Goal: Information Seeking & Learning: Learn about a topic

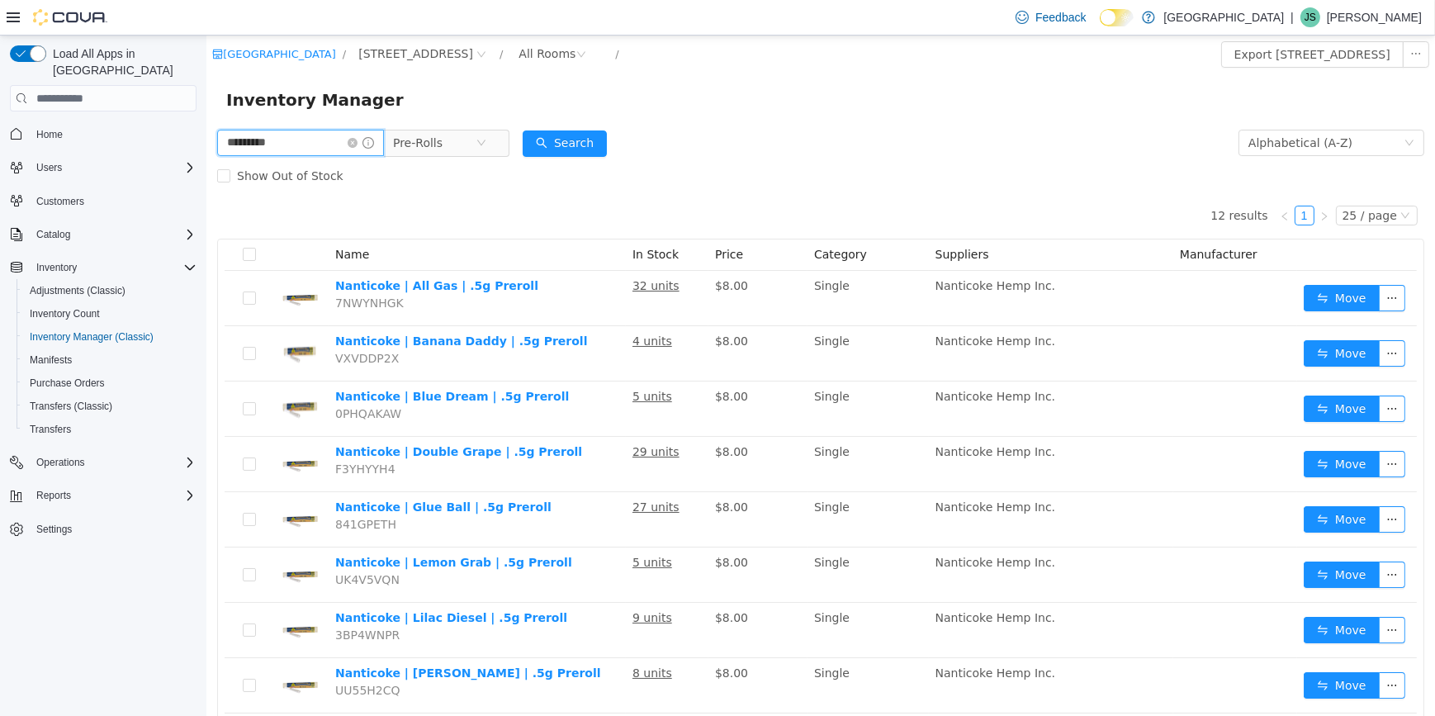
click at [360, 149] on input "*********" at bounding box center [299, 143] width 167 height 26
click at [357, 147] on icon "icon: close-circle" at bounding box center [352, 143] width 10 height 10
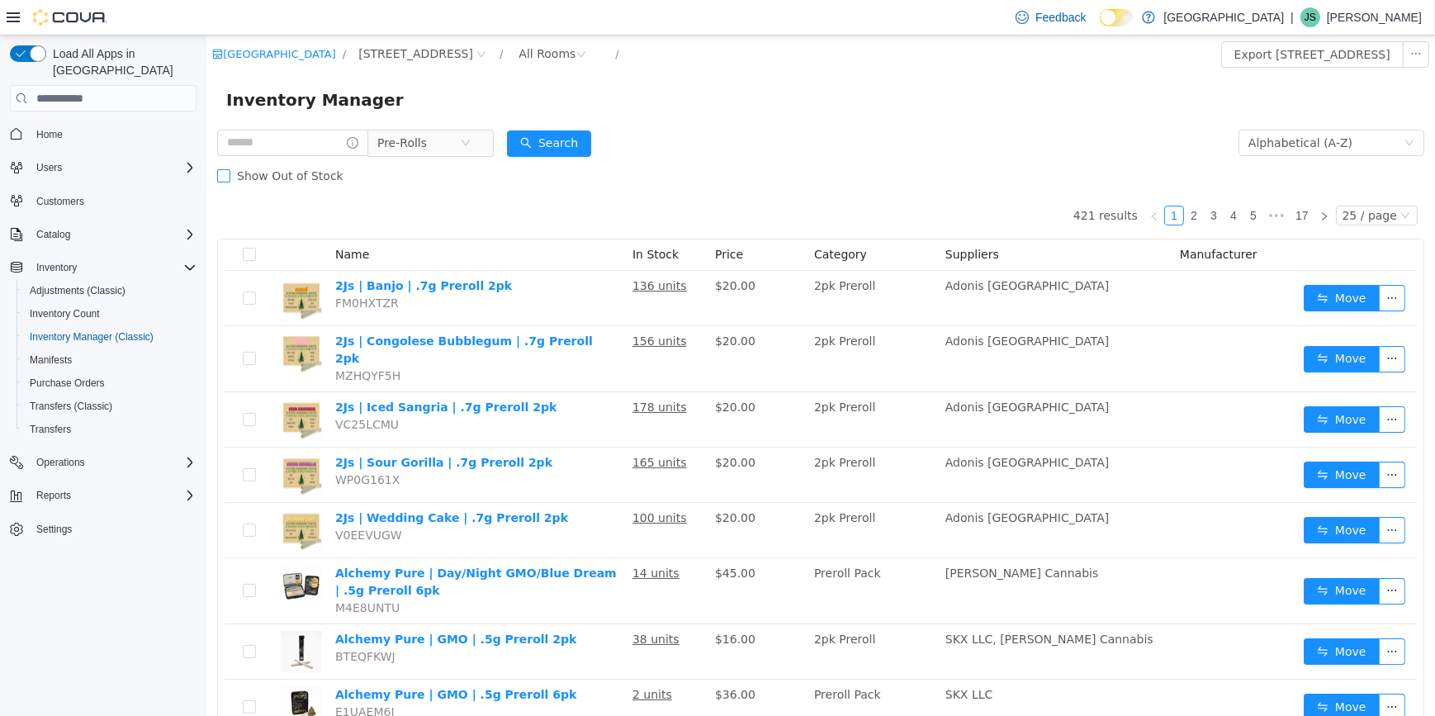
drag, startPoint x: 362, startPoint y: 147, endPoint x: 262, endPoint y: 159, distance: 100.7
click at [262, 159] on label "Show Out of Stock" at bounding box center [282, 175] width 133 height 33
click at [264, 149] on input "text" at bounding box center [291, 143] width 151 height 26
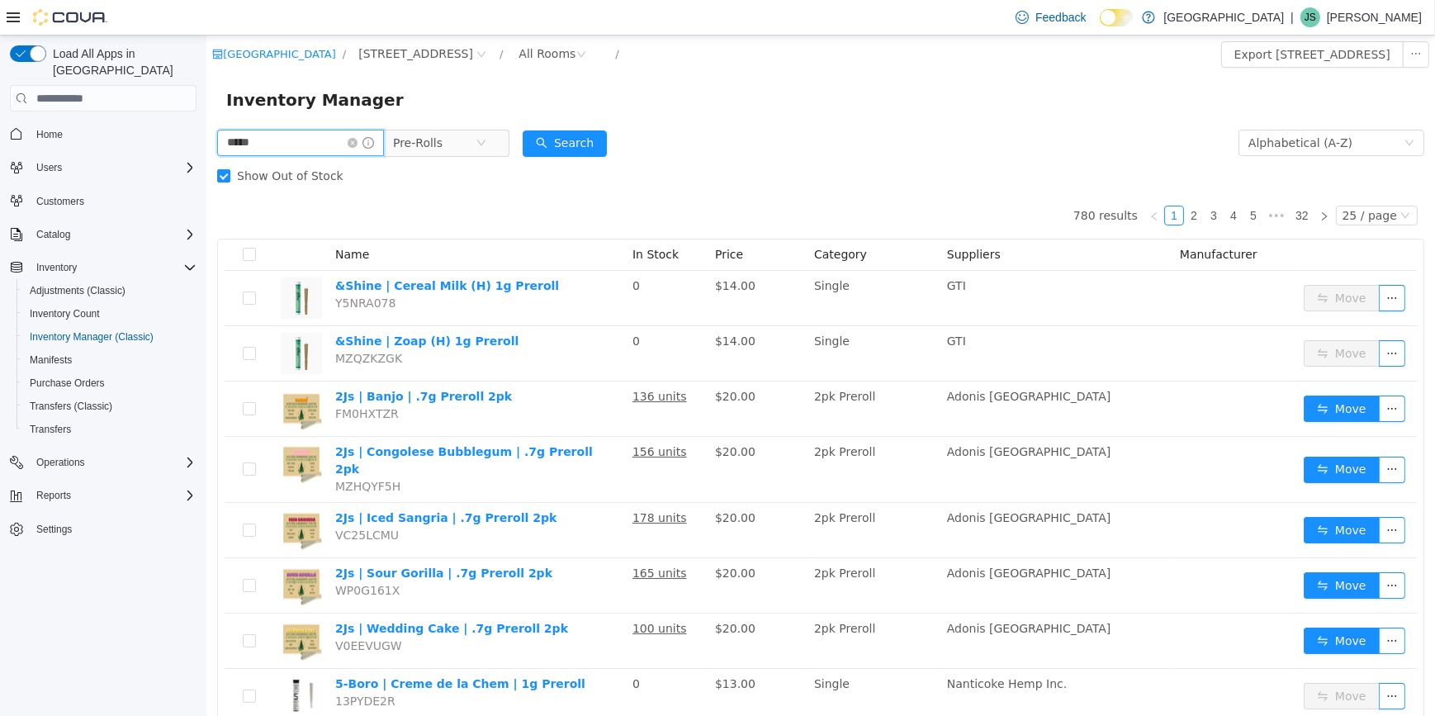
type input "*****"
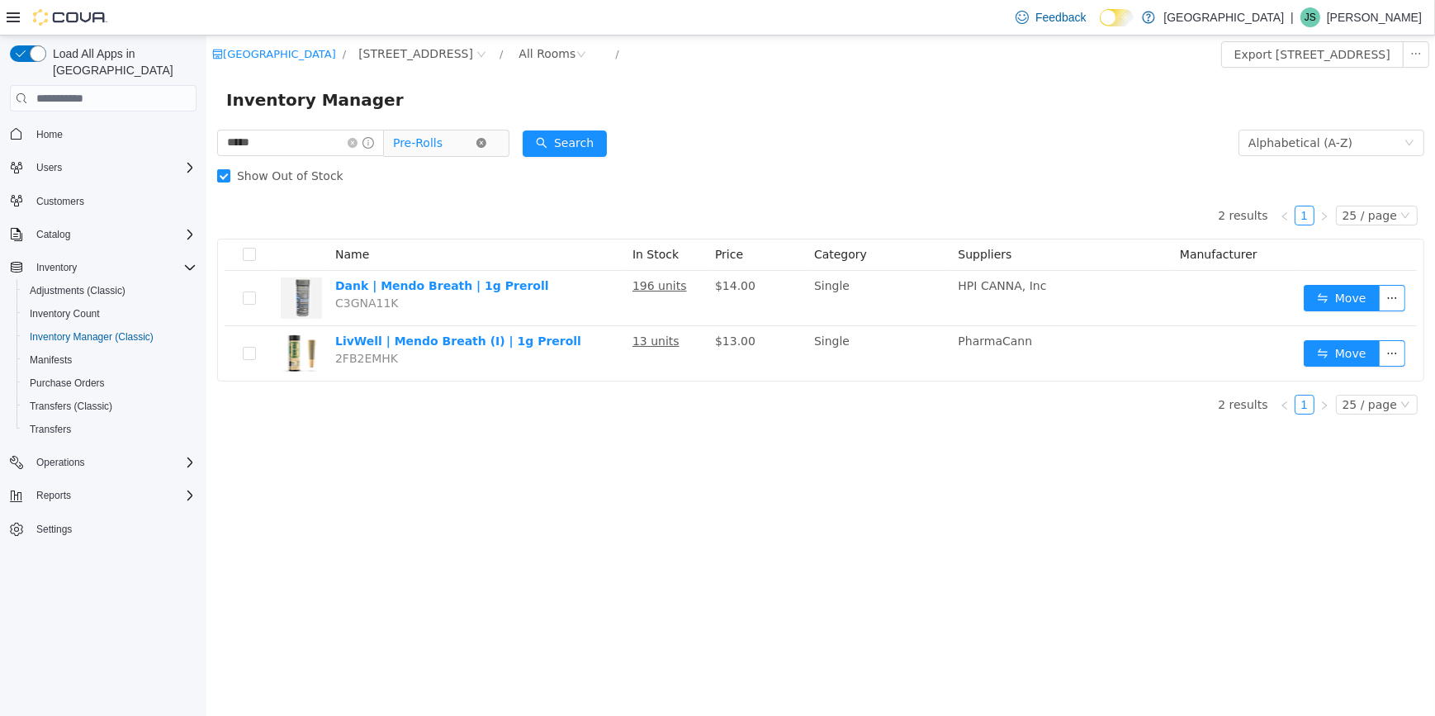
click at [486, 139] on icon "icon: close-circle" at bounding box center [481, 143] width 10 height 10
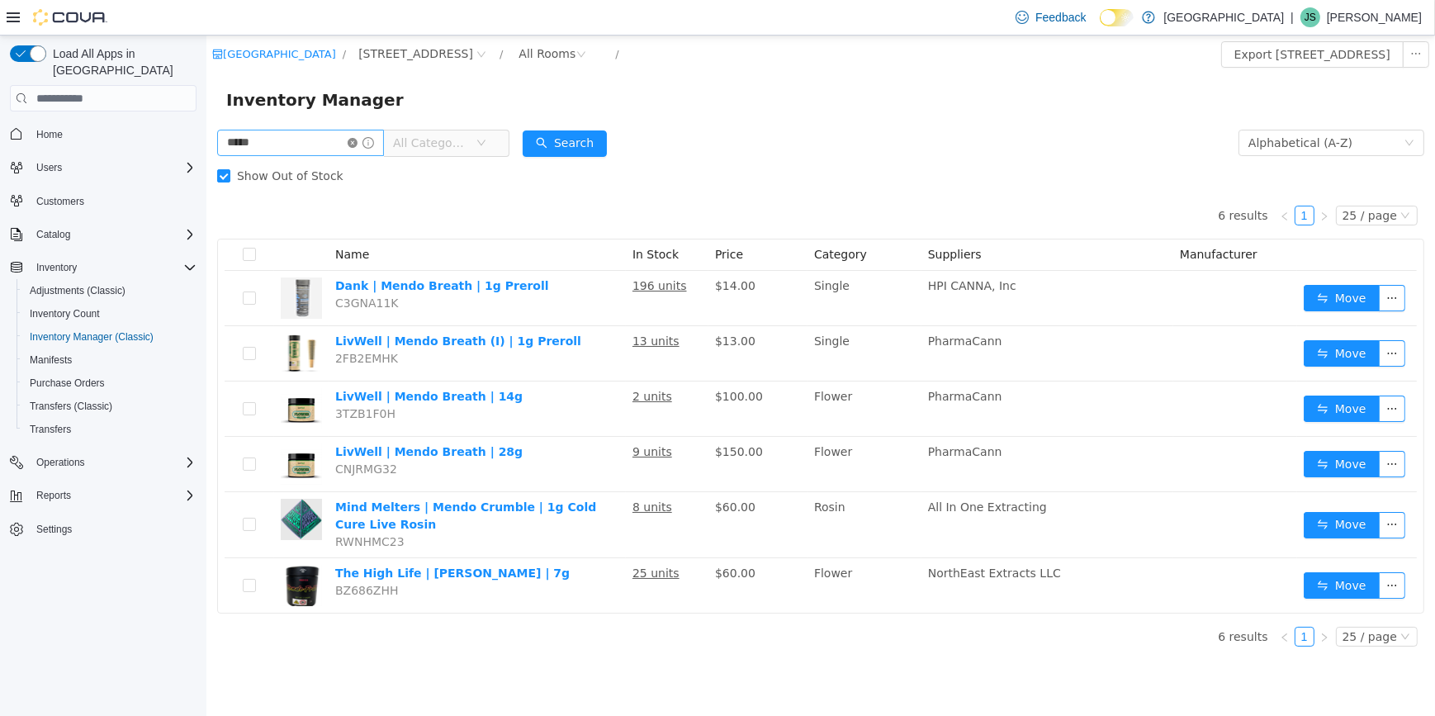
click at [357, 141] on icon "icon: close-circle" at bounding box center [352, 143] width 10 height 10
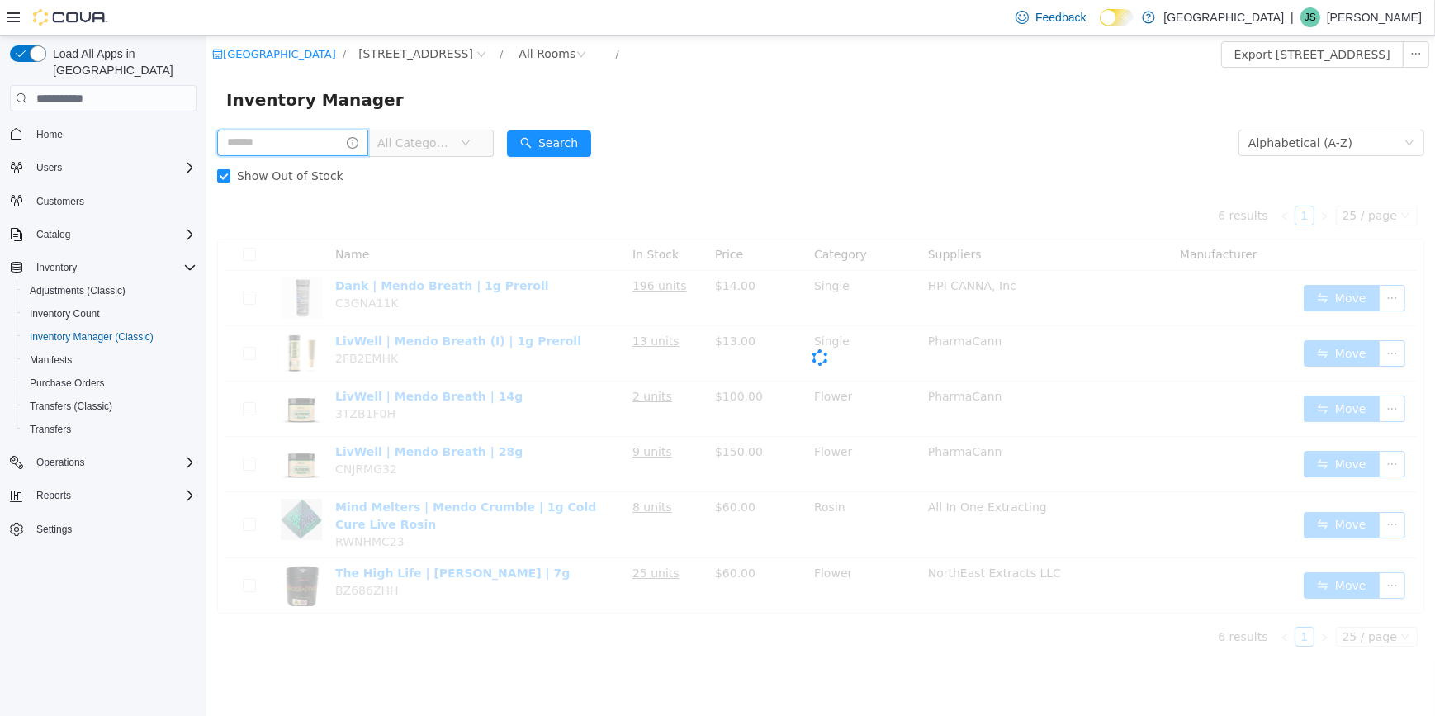
click at [352, 146] on input "text" at bounding box center [291, 143] width 151 height 26
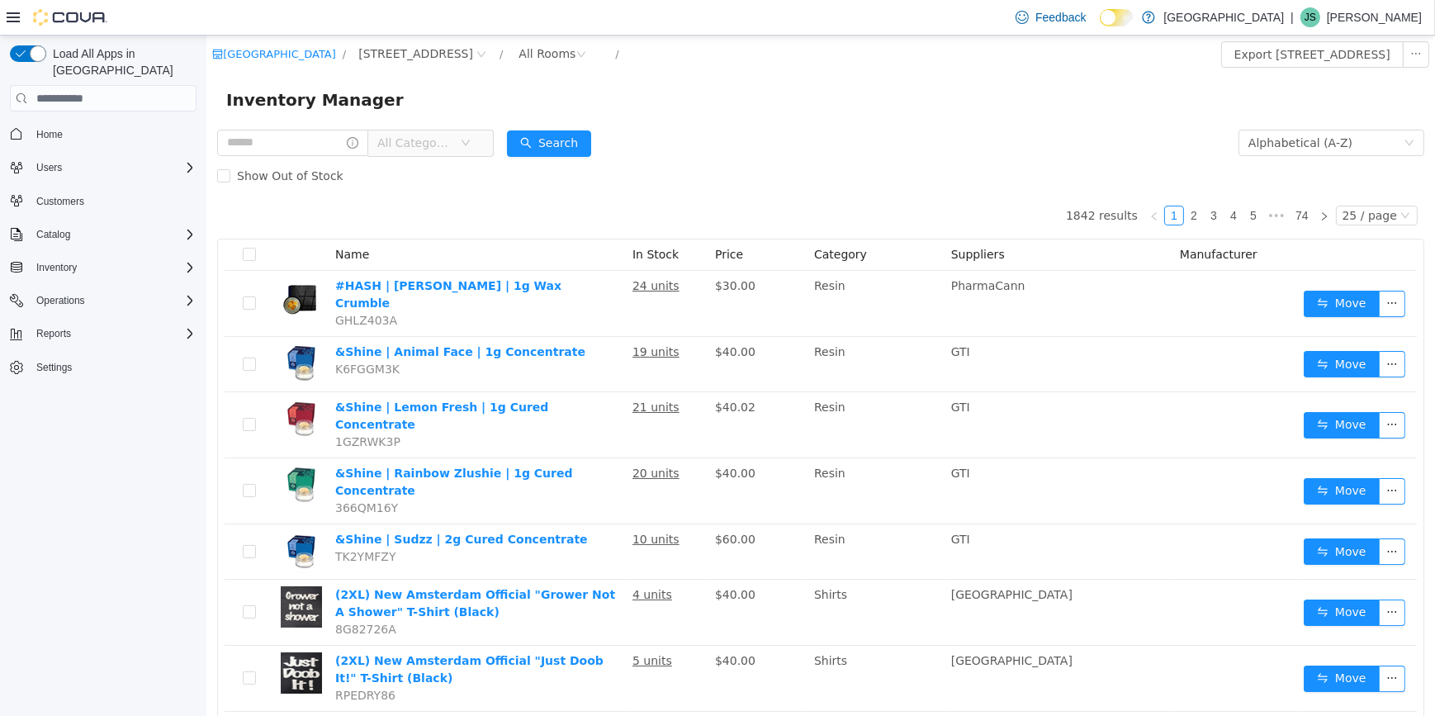
click at [452, 147] on span "All Categories" at bounding box center [414, 143] width 75 height 17
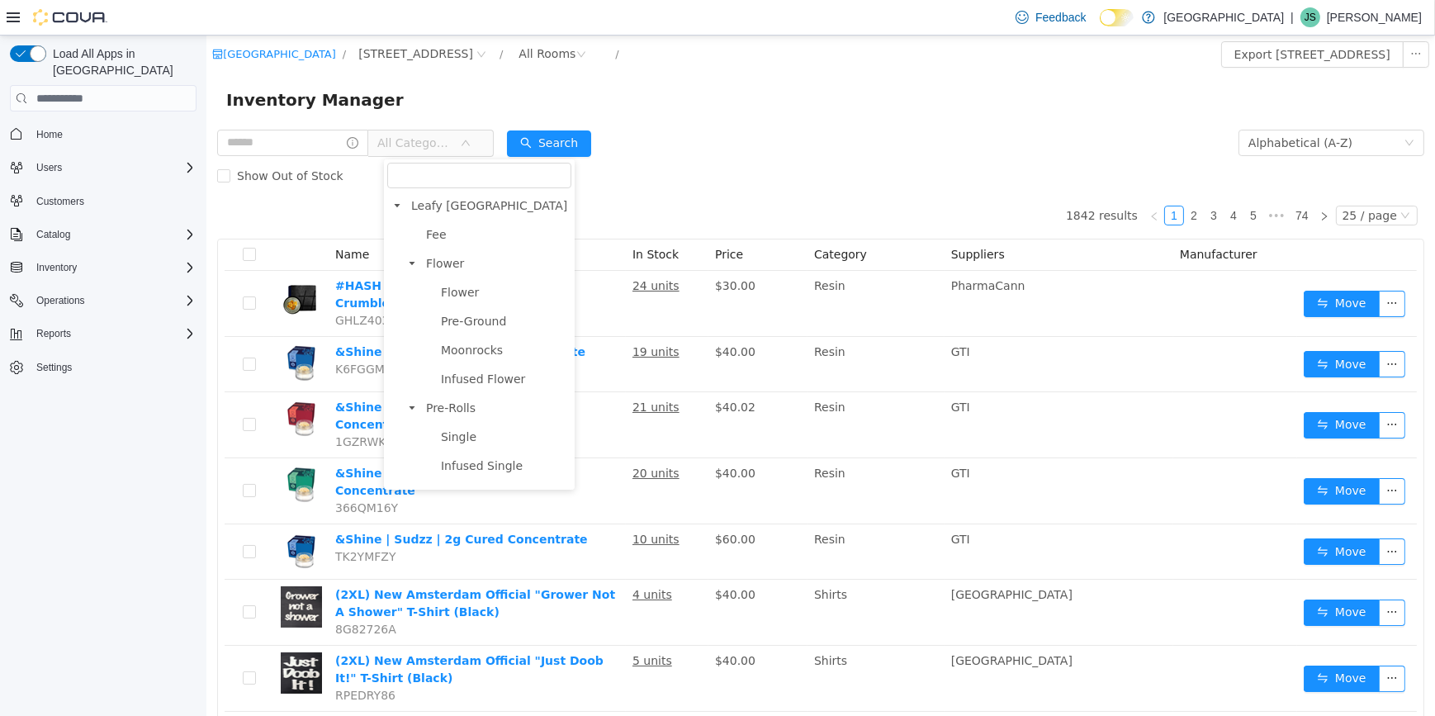
click at [483, 366] on ul "Flower Pre-Ground Moonrocks Infused Flower" at bounding box center [485, 336] width 169 height 109
click at [481, 333] on li "Pre-Ground" at bounding box center [493, 321] width 154 height 22
click at [477, 350] on span "Moonrocks" at bounding box center [471, 350] width 62 height 13
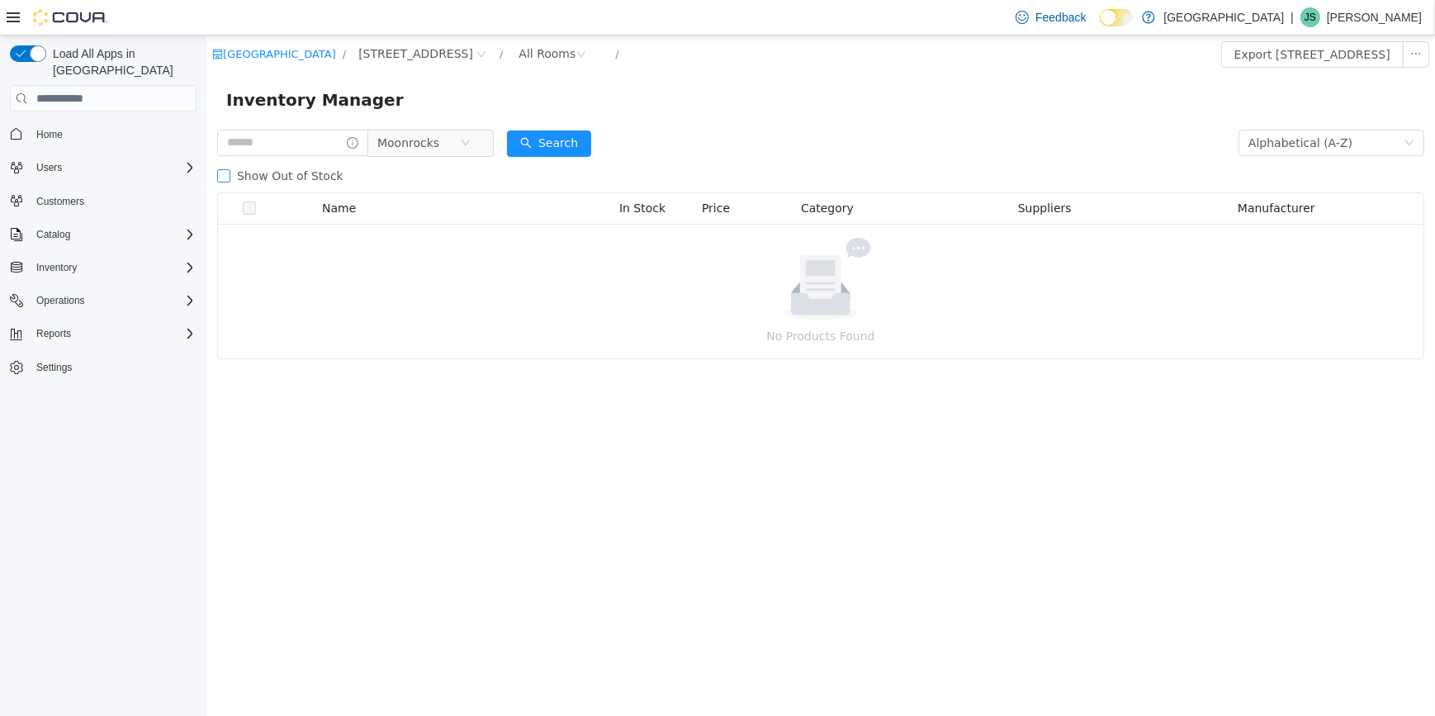
click at [292, 178] on span "Show Out of Stock" at bounding box center [290, 175] width 120 height 13
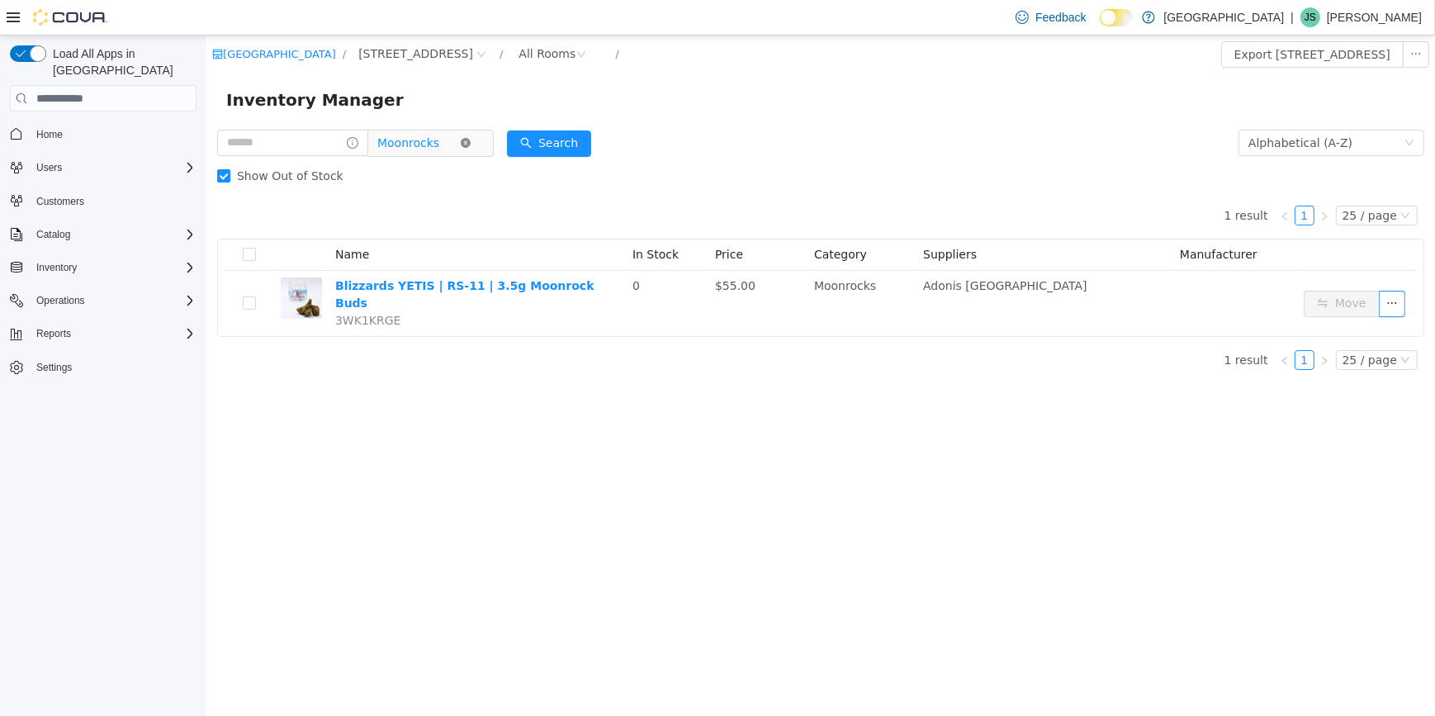
click at [470, 142] on icon "icon: close-circle" at bounding box center [465, 143] width 10 height 10
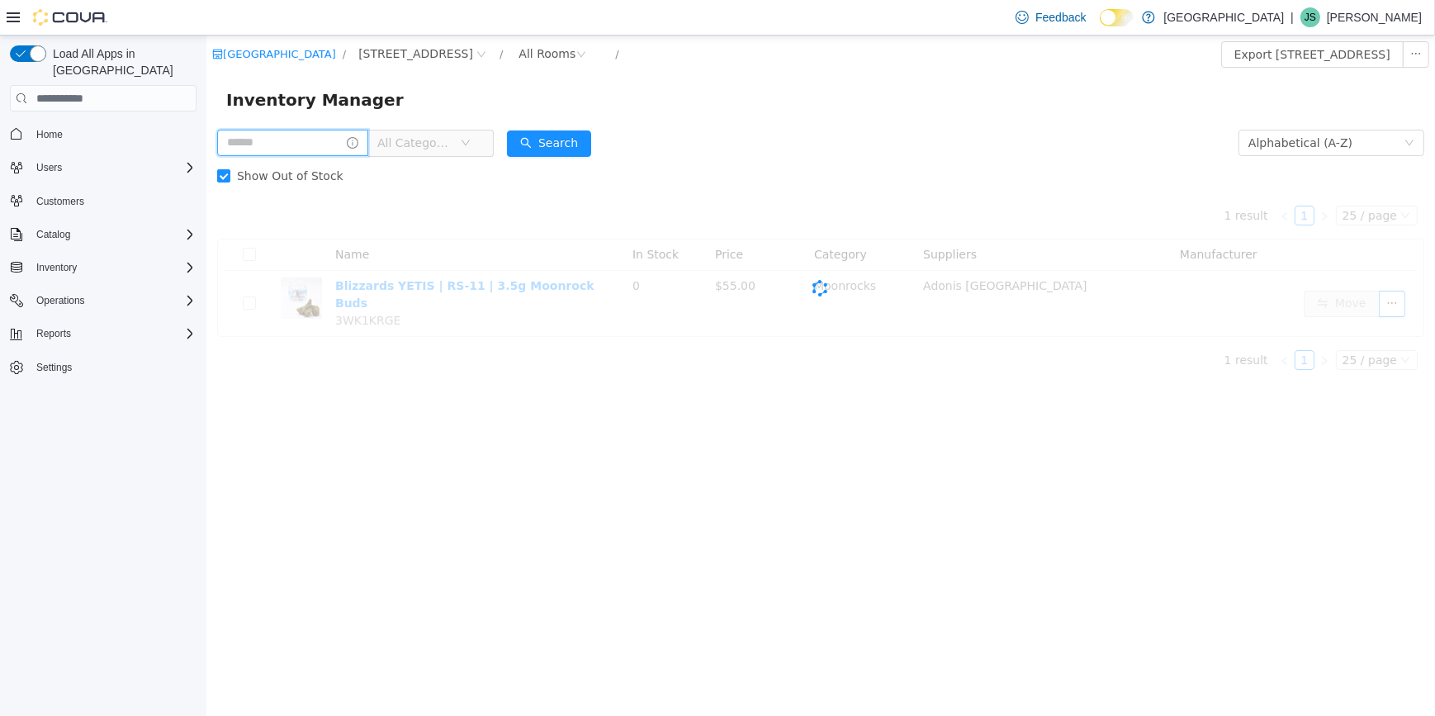
click at [318, 145] on input "text" at bounding box center [291, 143] width 151 height 26
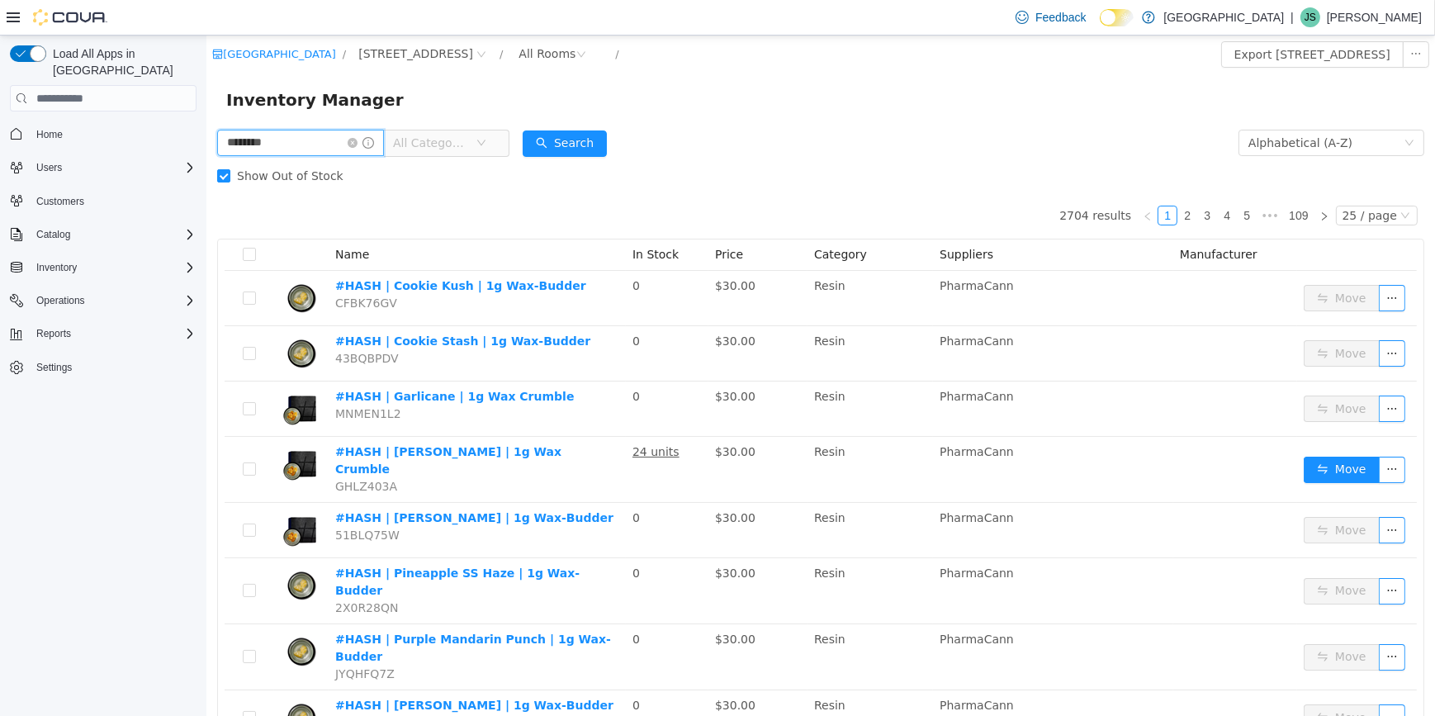
type input "********"
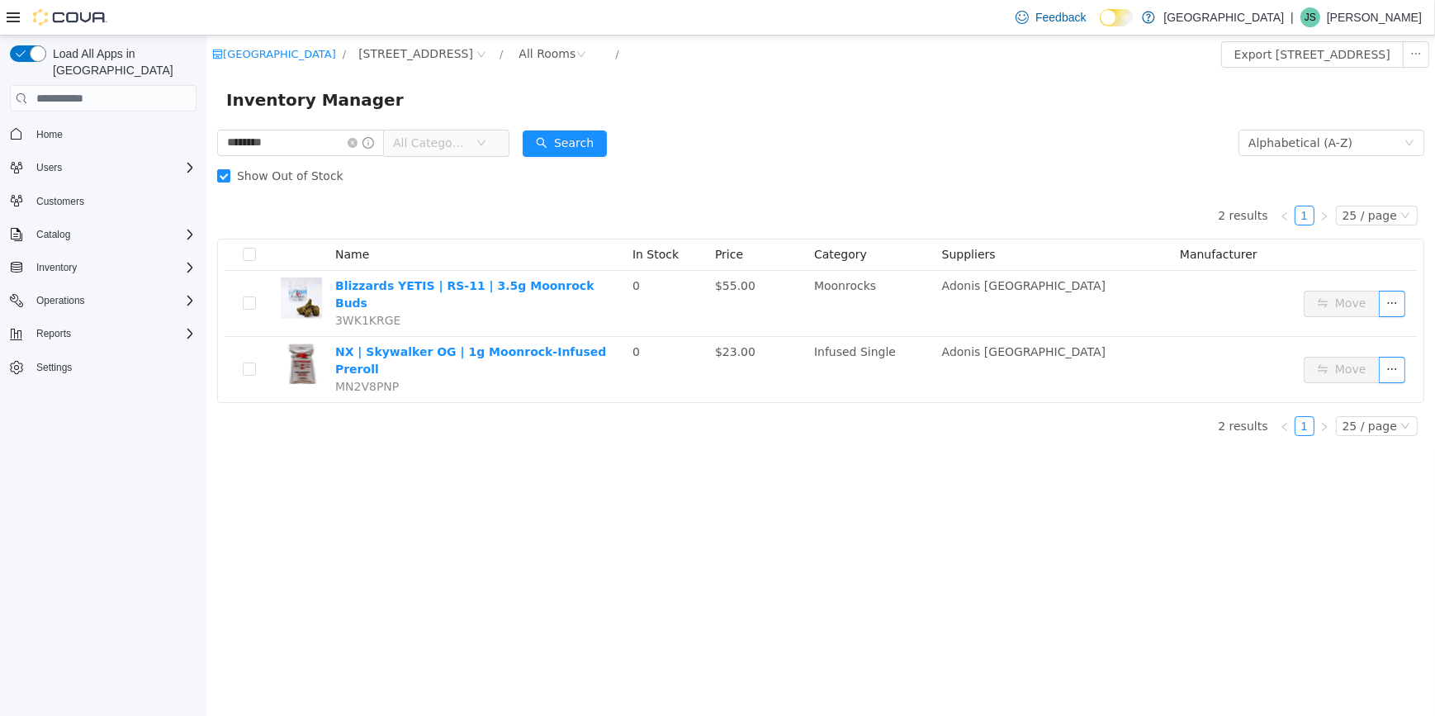
click at [475, 139] on span "All Categories" at bounding box center [433, 142] width 83 height 25
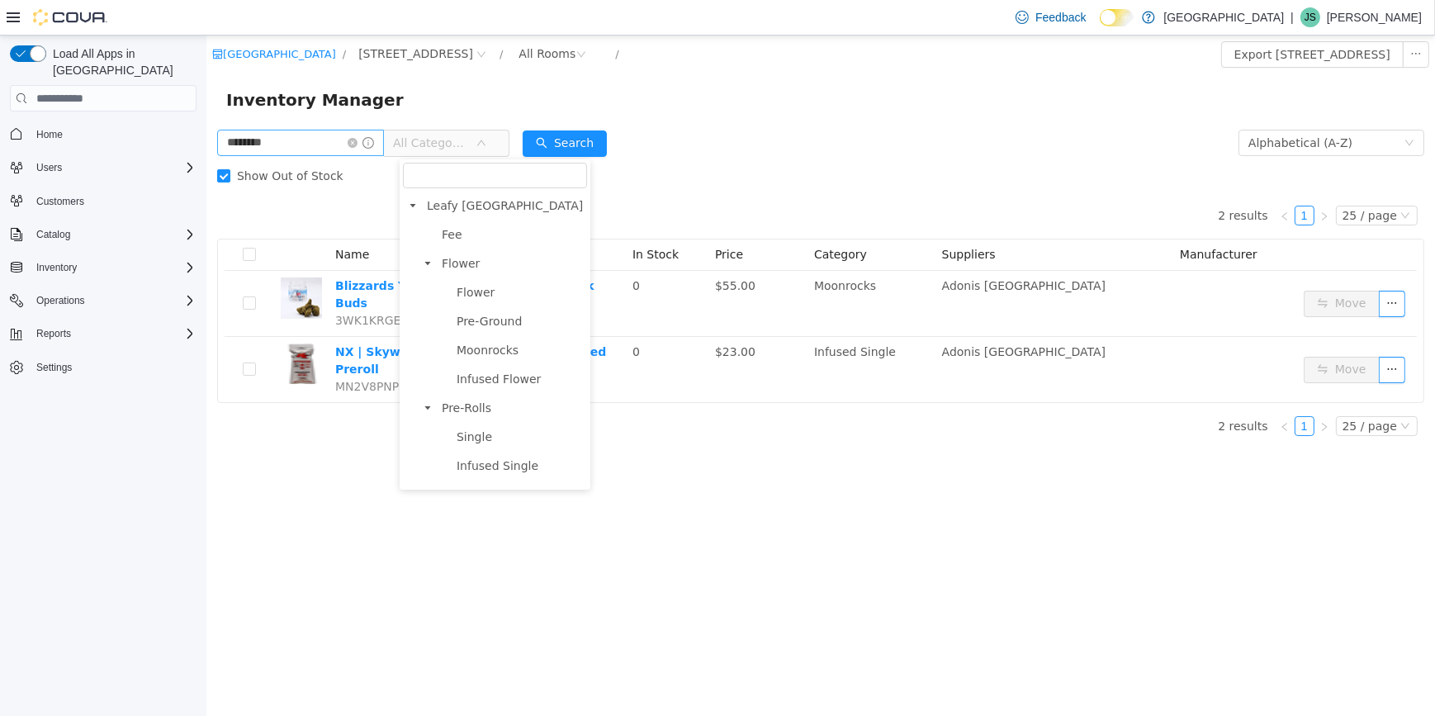
click at [357, 142] on icon "icon: close-circle" at bounding box center [352, 143] width 10 height 10
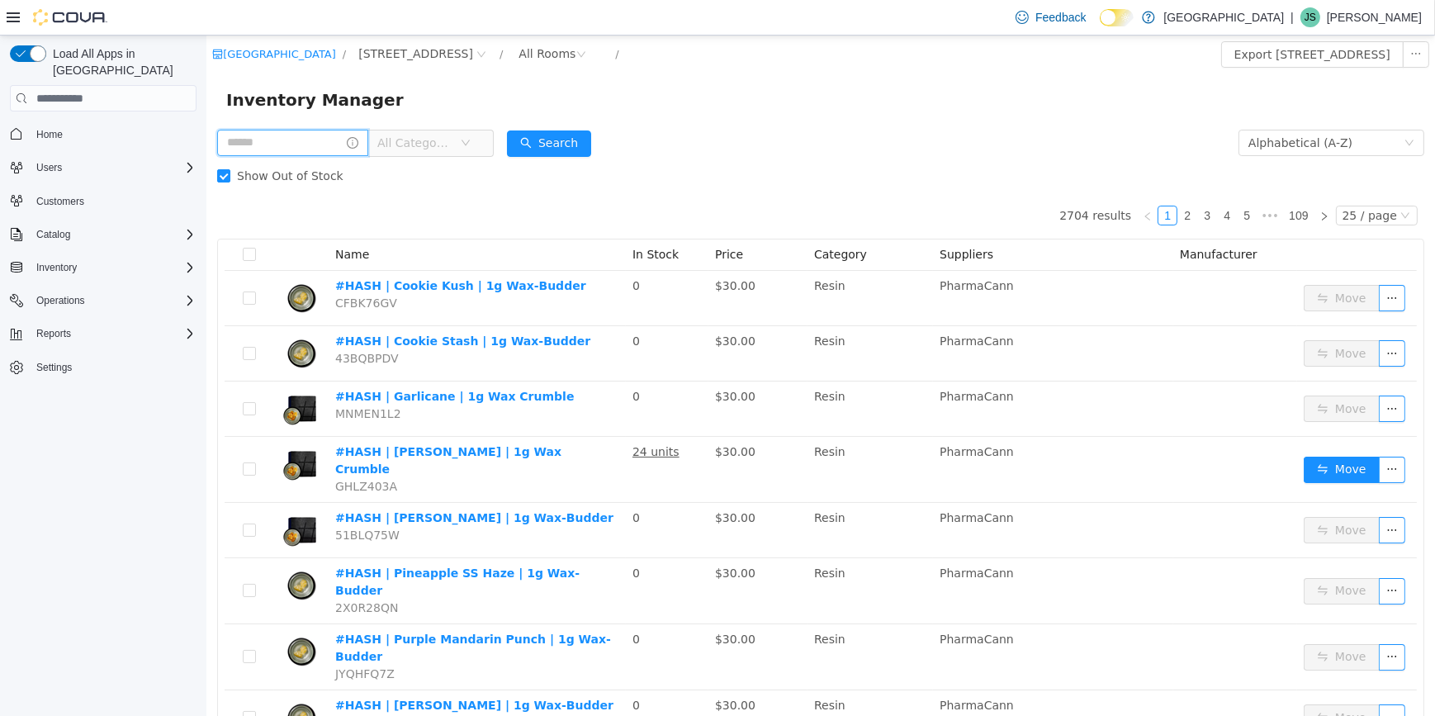
click at [313, 148] on input "text" at bounding box center [291, 143] width 151 height 26
type input "*"
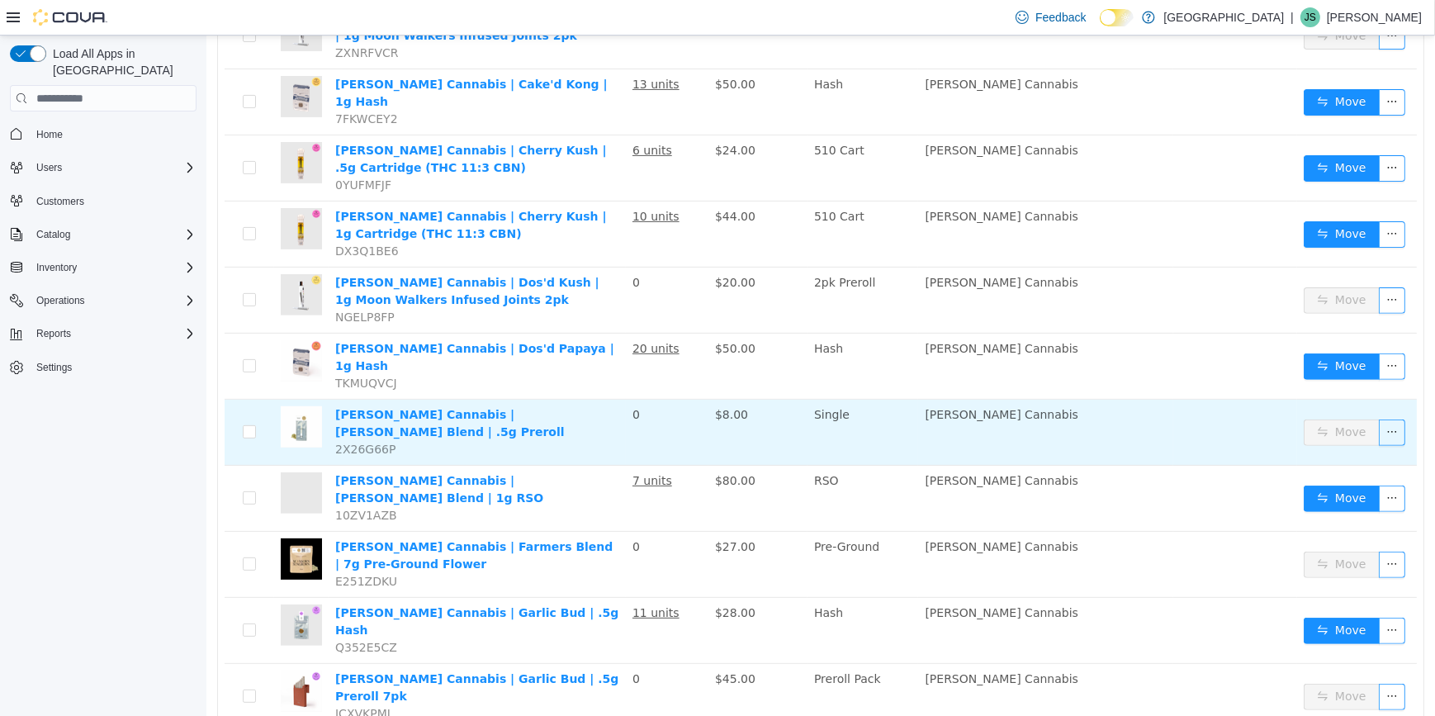
scroll to position [580, 0]
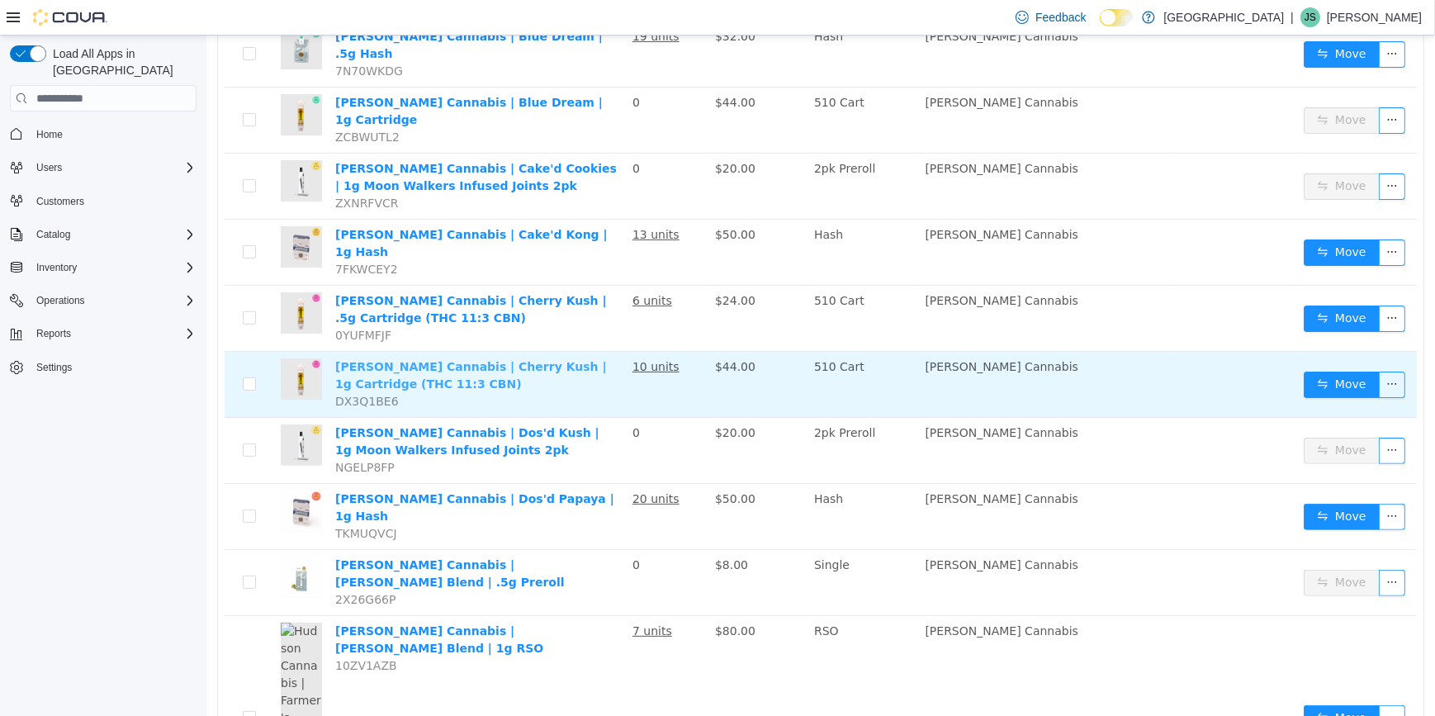
type input "**********"
click at [525, 360] on link "Hudson Cannabis | Cherry Kush | 1g Cartridge (THC 11:3 CBN)" at bounding box center [470, 375] width 272 height 31
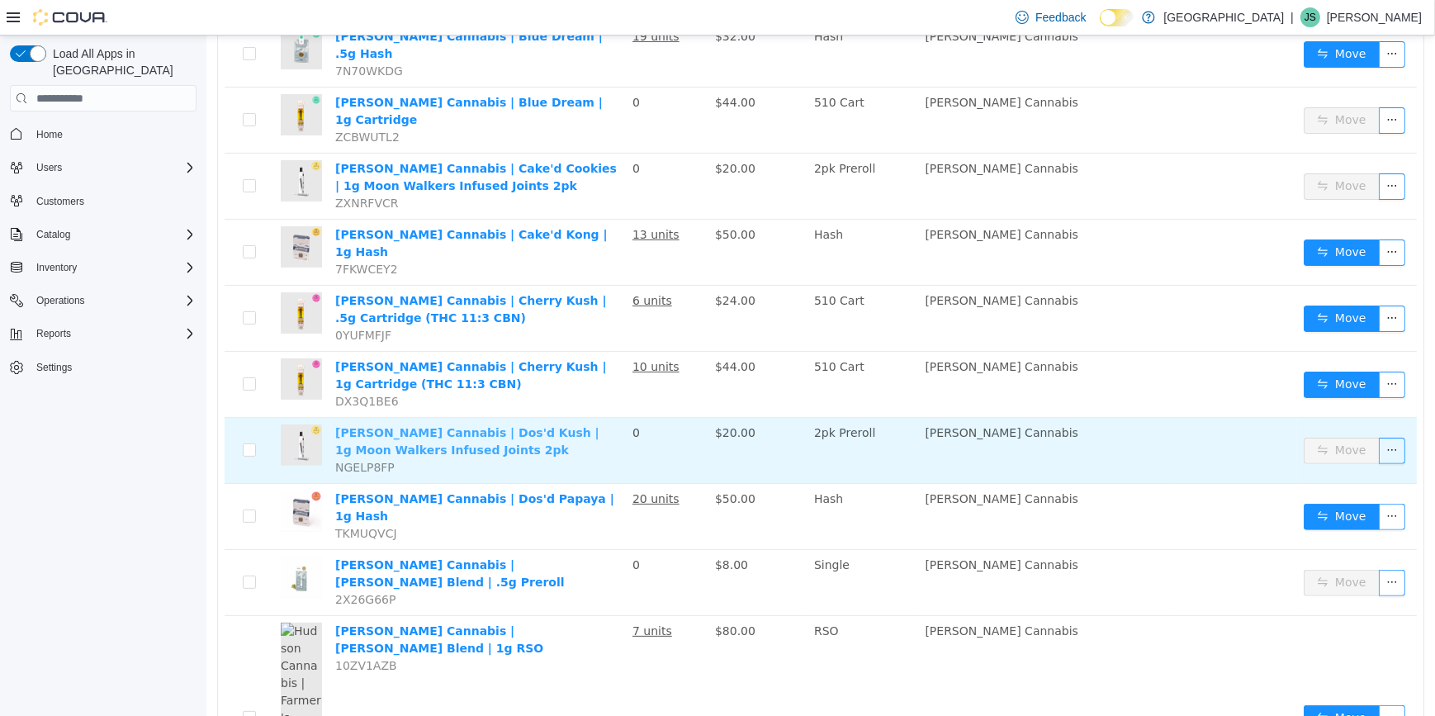
click at [536, 426] on link "Hudson Cannabis | Dos'd Kush | 1g Moon Walkers Infused Joints 2pk" at bounding box center [466, 441] width 264 height 31
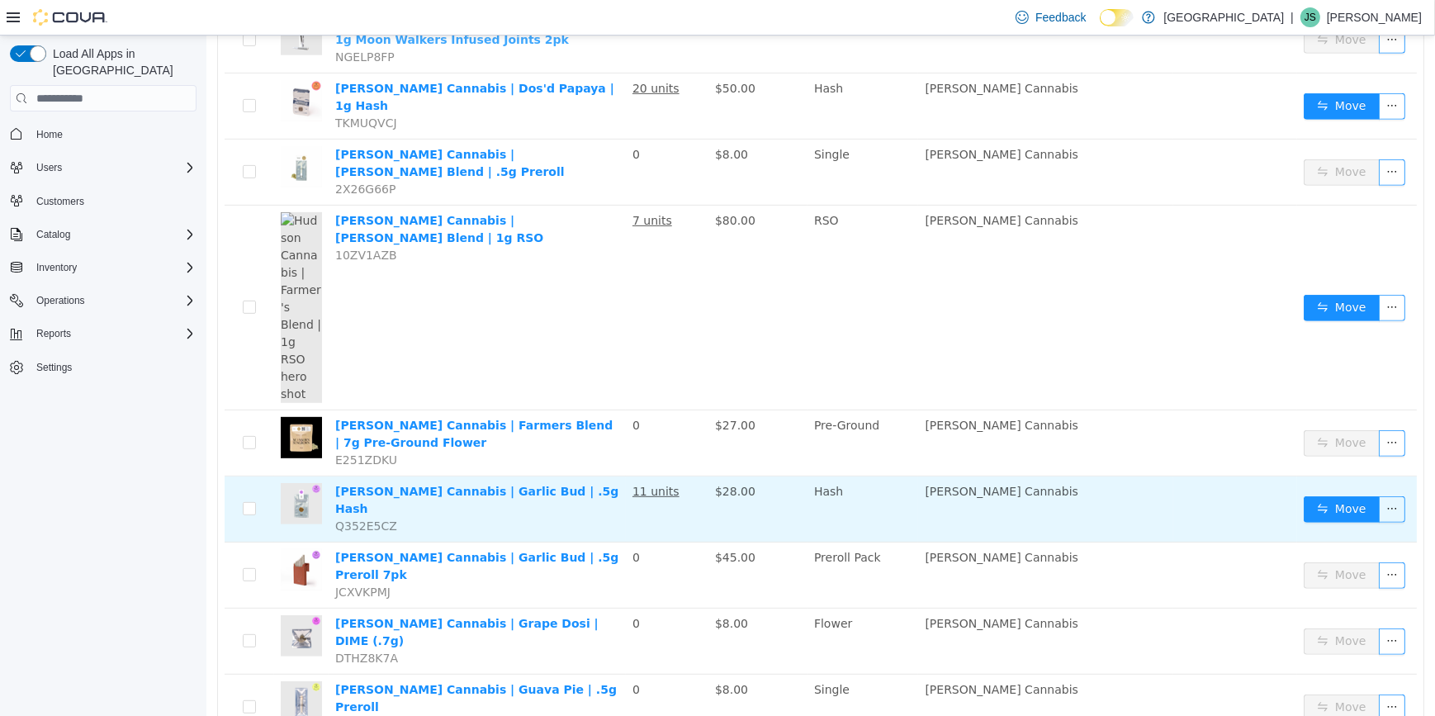
scroll to position [1181, 0]
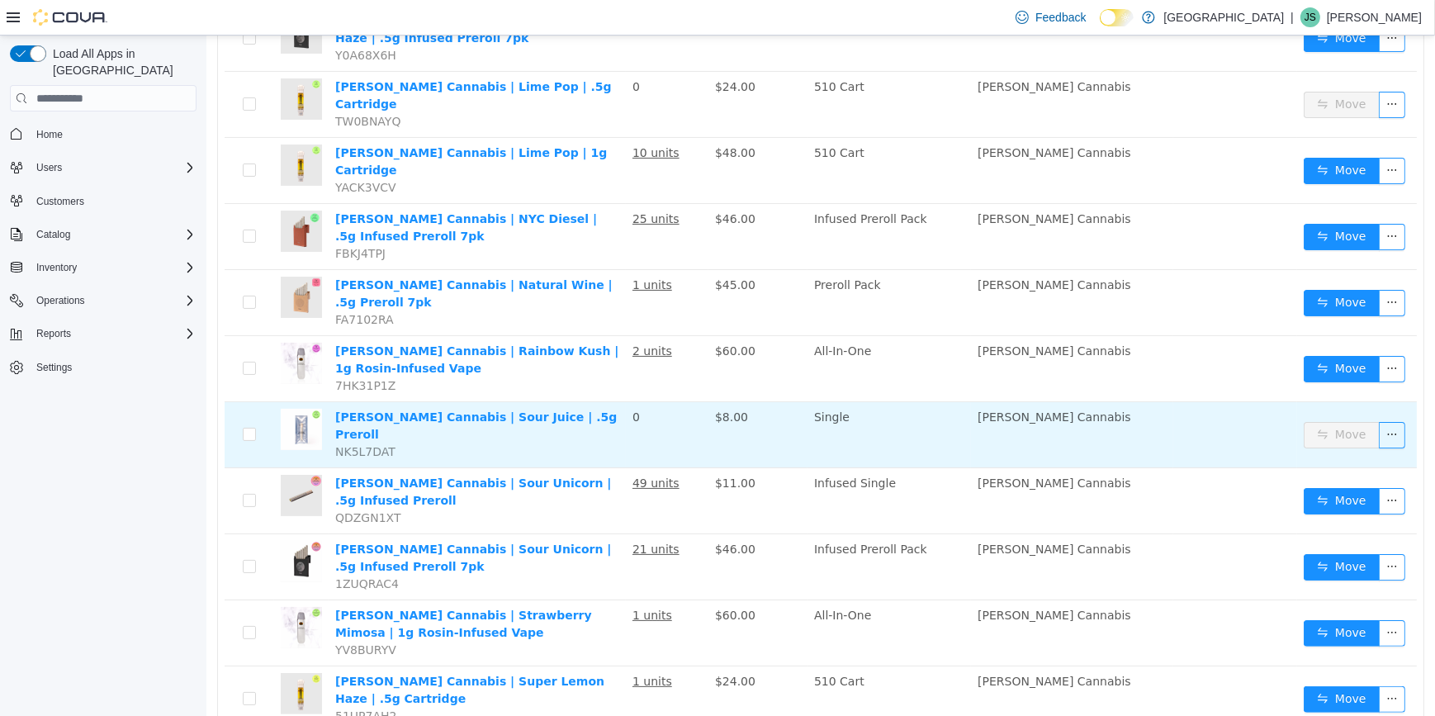
scroll to position [307, 0]
